Goal: Go to known website: Access a specific website the user already knows

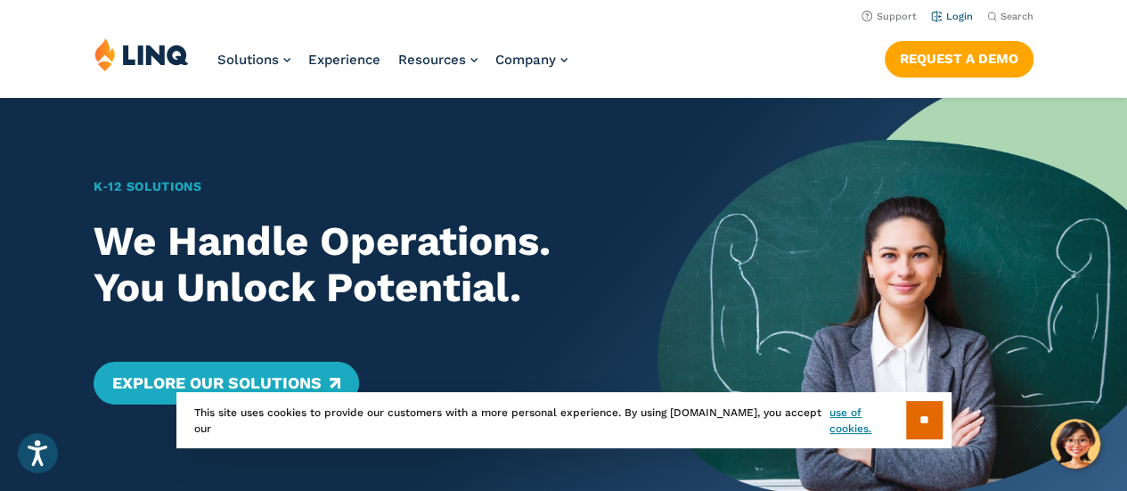
click at [964, 20] on link "Login" at bounding box center [952, 17] width 42 height 12
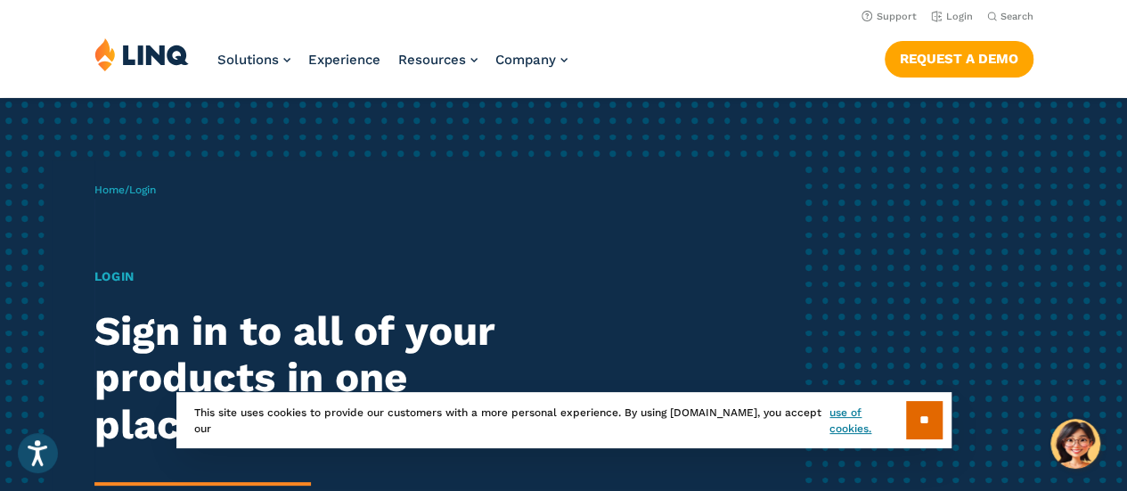
drag, startPoint x: 117, startPoint y: 275, endPoint x: 151, endPoint y: 274, distance: 33.9
click at [118, 275] on h1 "Login" at bounding box center [311, 276] width 434 height 19
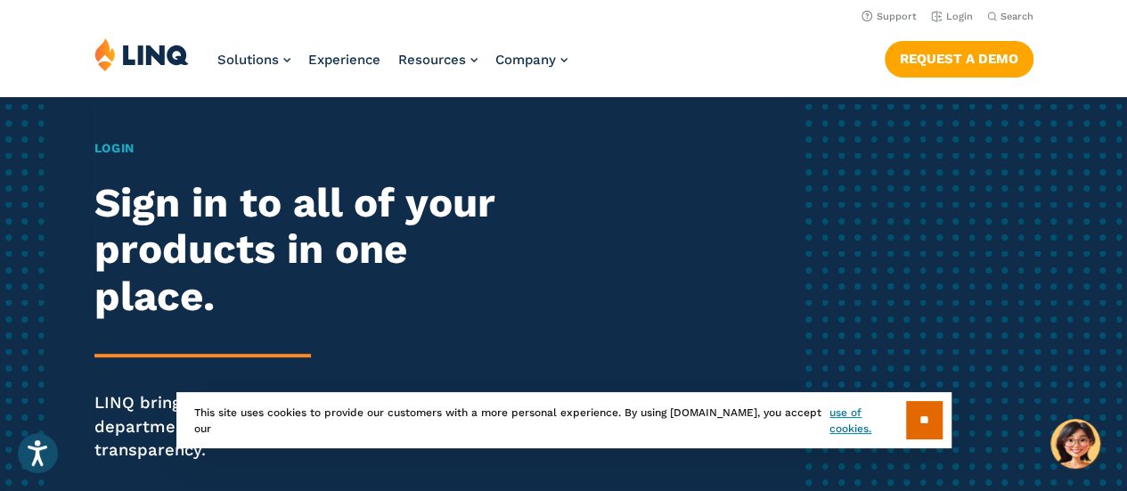
scroll to position [356, 0]
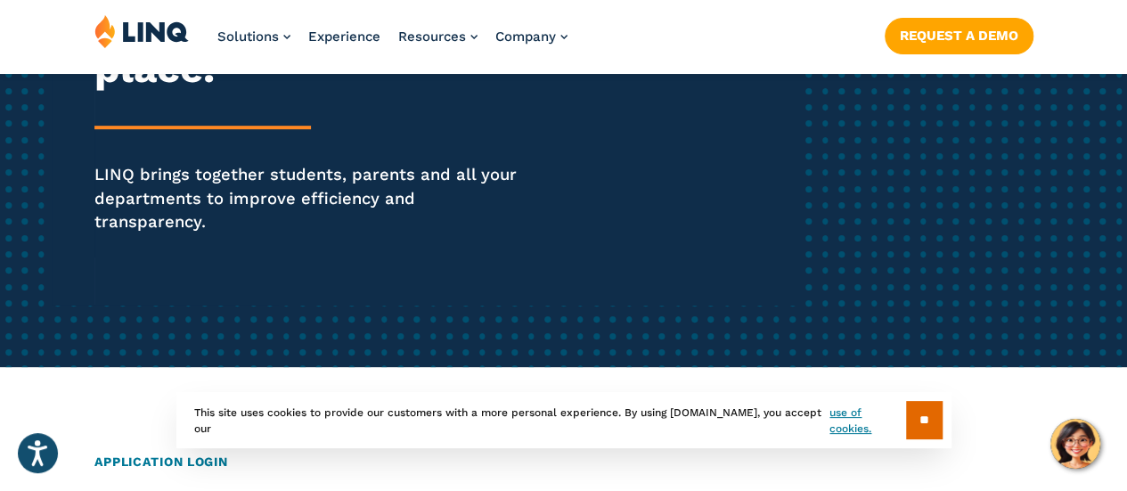
click at [906, 421] on input "**" at bounding box center [924, 420] width 37 height 38
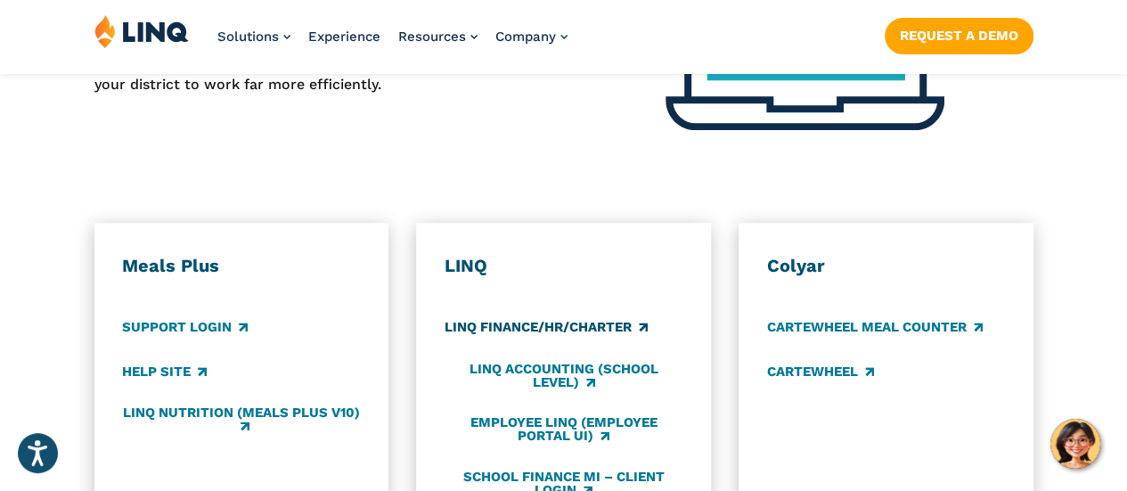
scroll to position [980, 0]
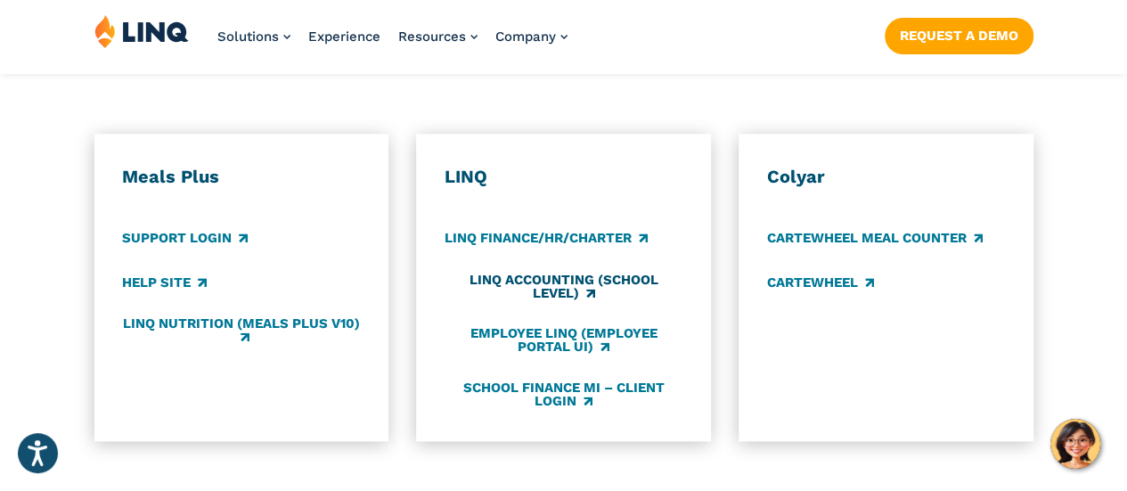
click at [574, 273] on link "LINQ Accounting (school level)" at bounding box center [564, 287] width 238 height 29
drag, startPoint x: 882, startPoint y: 0, endPoint x: 805, endPoint y: 42, distance: 87.3
click at [805, 42] on div "Solutions Nutrition Overview NEW School Nutrition Suite School Nutrition State …" at bounding box center [563, 43] width 1127 height 59
